Goal: Transaction & Acquisition: Purchase product/service

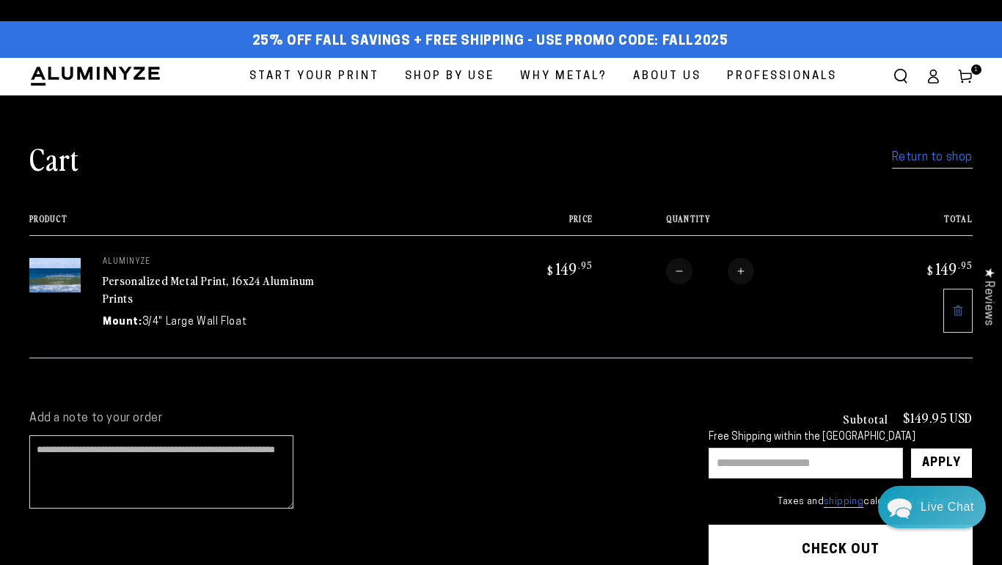
click at [741, 269] on button "Increase quantity for Personalized Metal Print, 16x24 Aluminum Prints" at bounding box center [741, 271] width 26 height 26
type input "*"
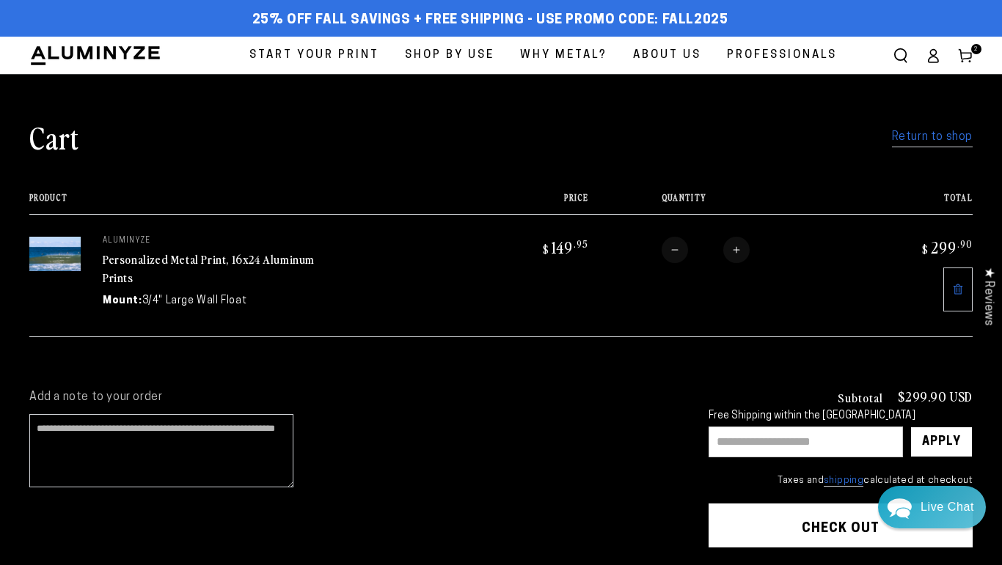
click at [797, 446] on input "text" at bounding box center [805, 442] width 194 height 31
drag, startPoint x: 720, startPoint y: 21, endPoint x: 658, endPoint y: 18, distance: 62.4
click at [658, 18] on span "25% off FALL Savings + Free Shipping - Use Promo Code: FALL2025" at bounding box center [490, 20] width 476 height 16
copy span "FALL2025"
click at [737, 450] on input "text" at bounding box center [805, 442] width 194 height 31
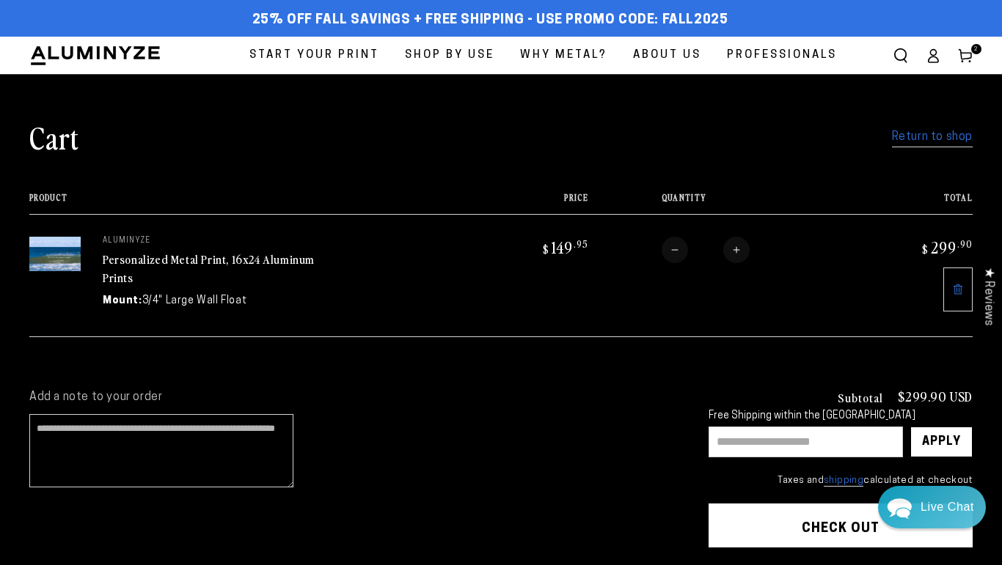
paste input "********"
type input "********"
click at [945, 444] on div "Apply" at bounding box center [941, 442] width 39 height 29
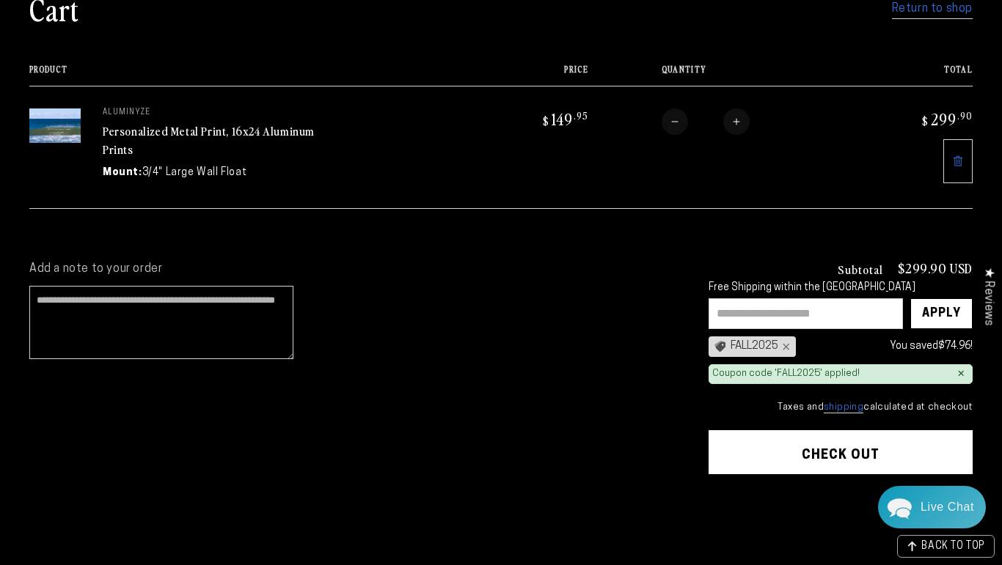
scroll to position [139, 0]
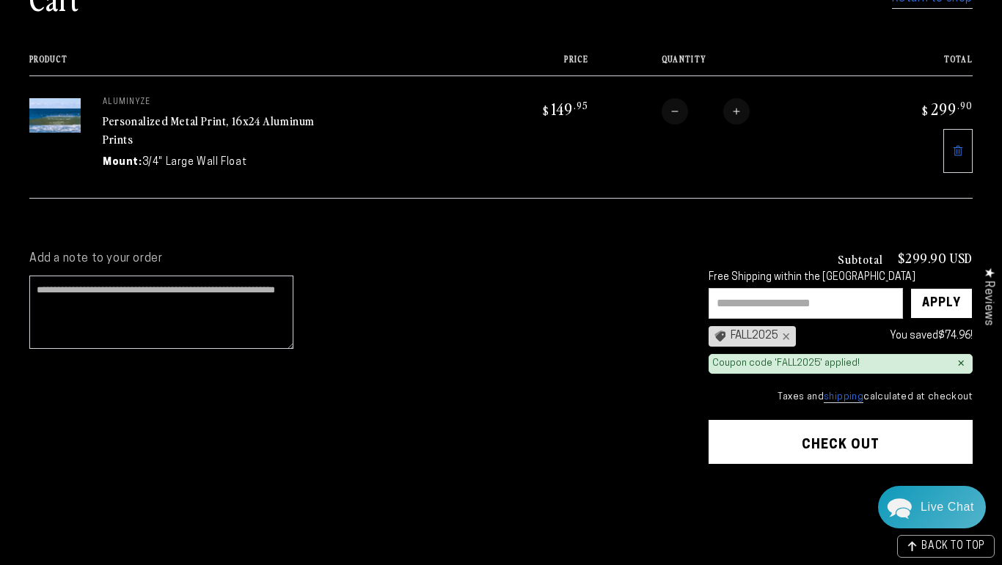
click at [834, 436] on button "Check out" at bounding box center [840, 442] width 264 height 44
